Goal: Navigation & Orientation: Find specific page/section

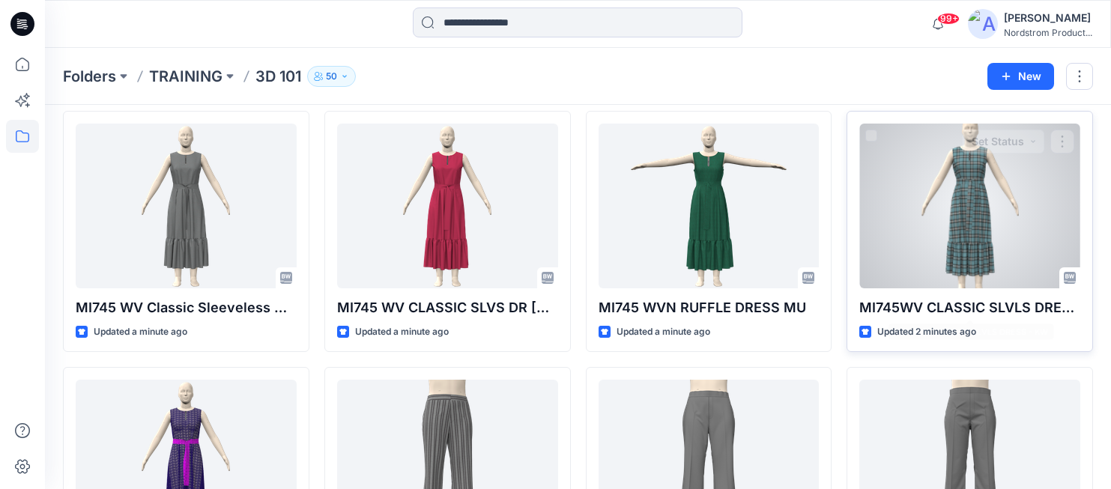
scroll to position [329, 0]
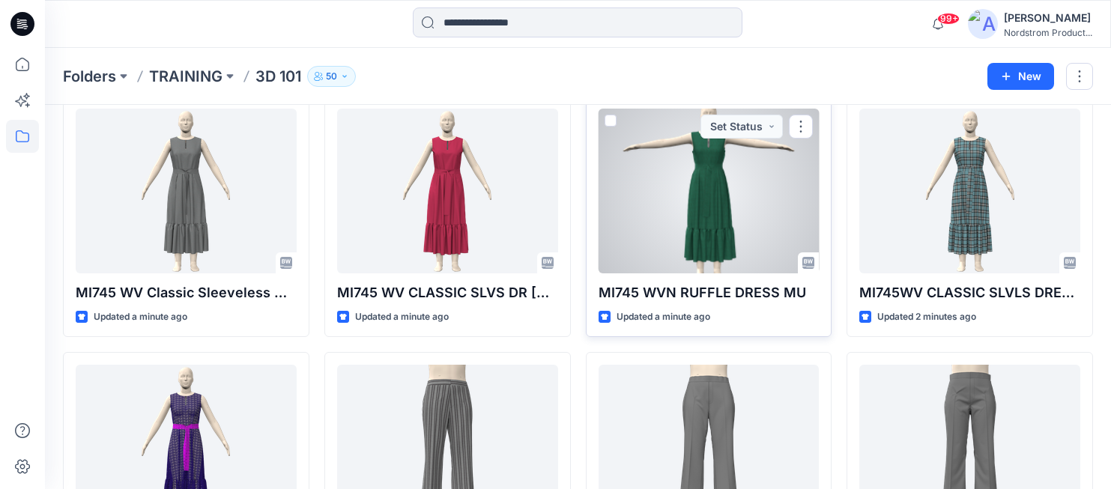
click at [745, 193] on div at bounding box center [709, 191] width 221 height 165
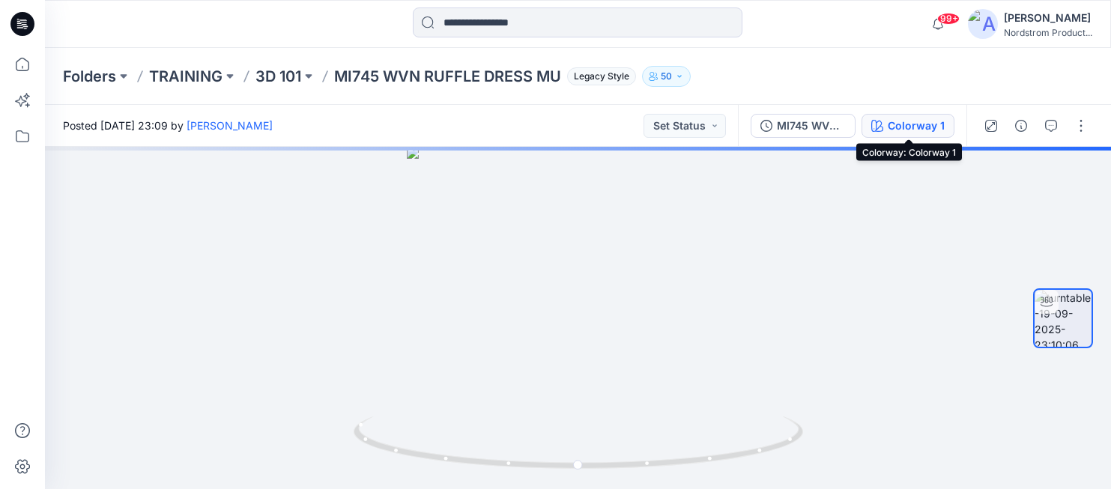
click at [920, 123] on div "Colorway 1" at bounding box center [916, 126] width 57 height 16
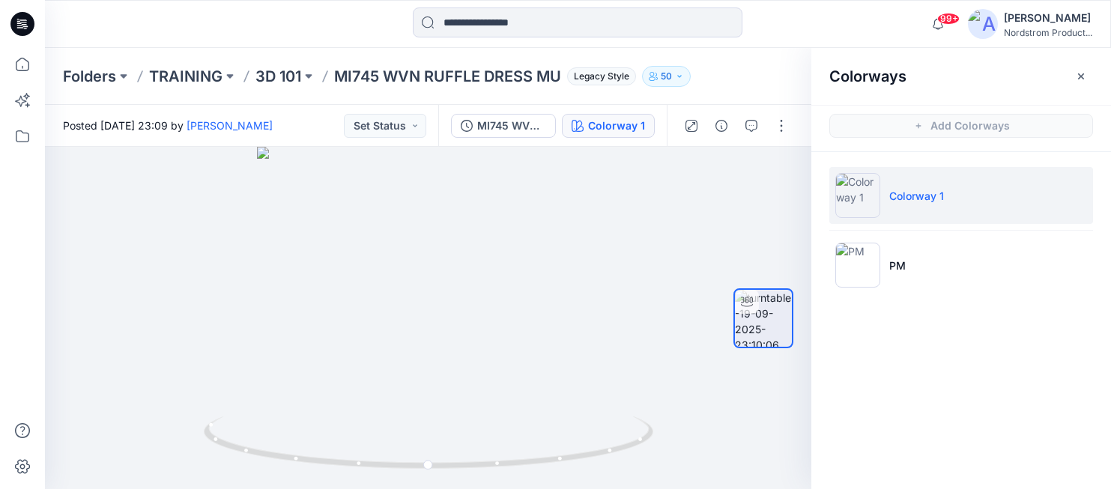
click at [775, 29] on div at bounding box center [578, 23] width 533 height 33
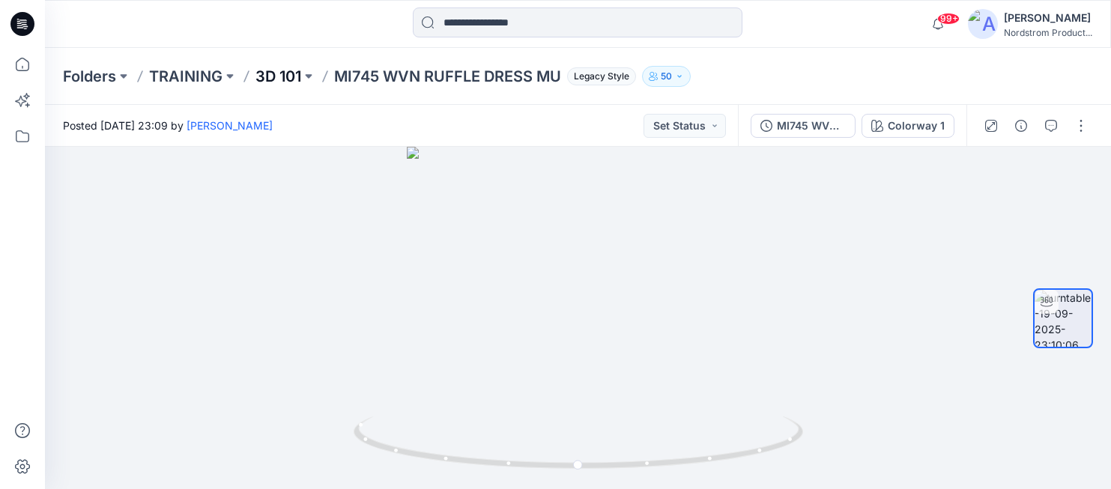
click at [275, 73] on p "3D 101" at bounding box center [278, 76] width 46 height 21
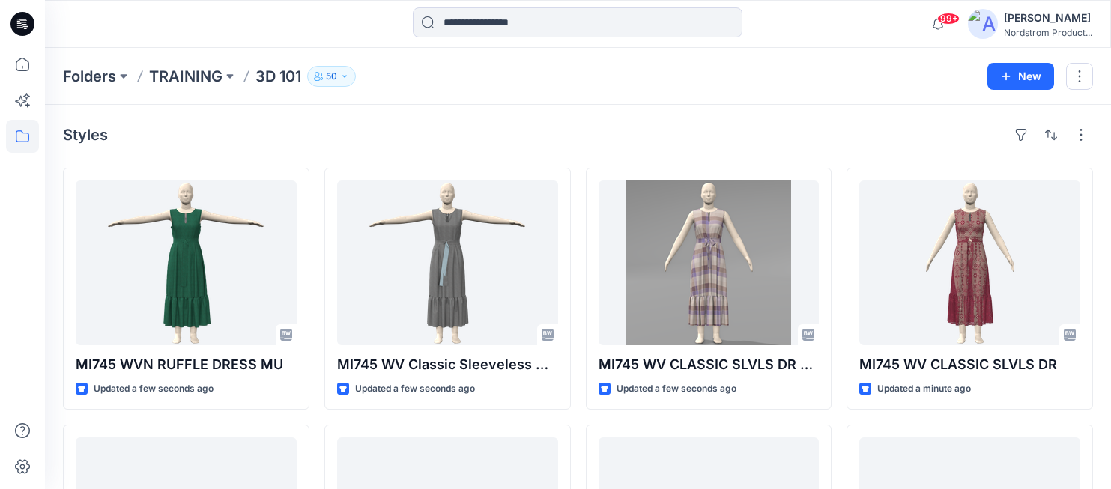
click at [870, 47] on div "99+ Notifications Faith Wang shared MI745 WV CLASSIC SLVLS DR in 3D 101 (Unknow…" at bounding box center [578, 24] width 1066 height 48
click at [721, 103] on div "Folders TRAINING 3D 101 50 New" at bounding box center [578, 76] width 1066 height 57
